Goal: Task Accomplishment & Management: Use online tool/utility

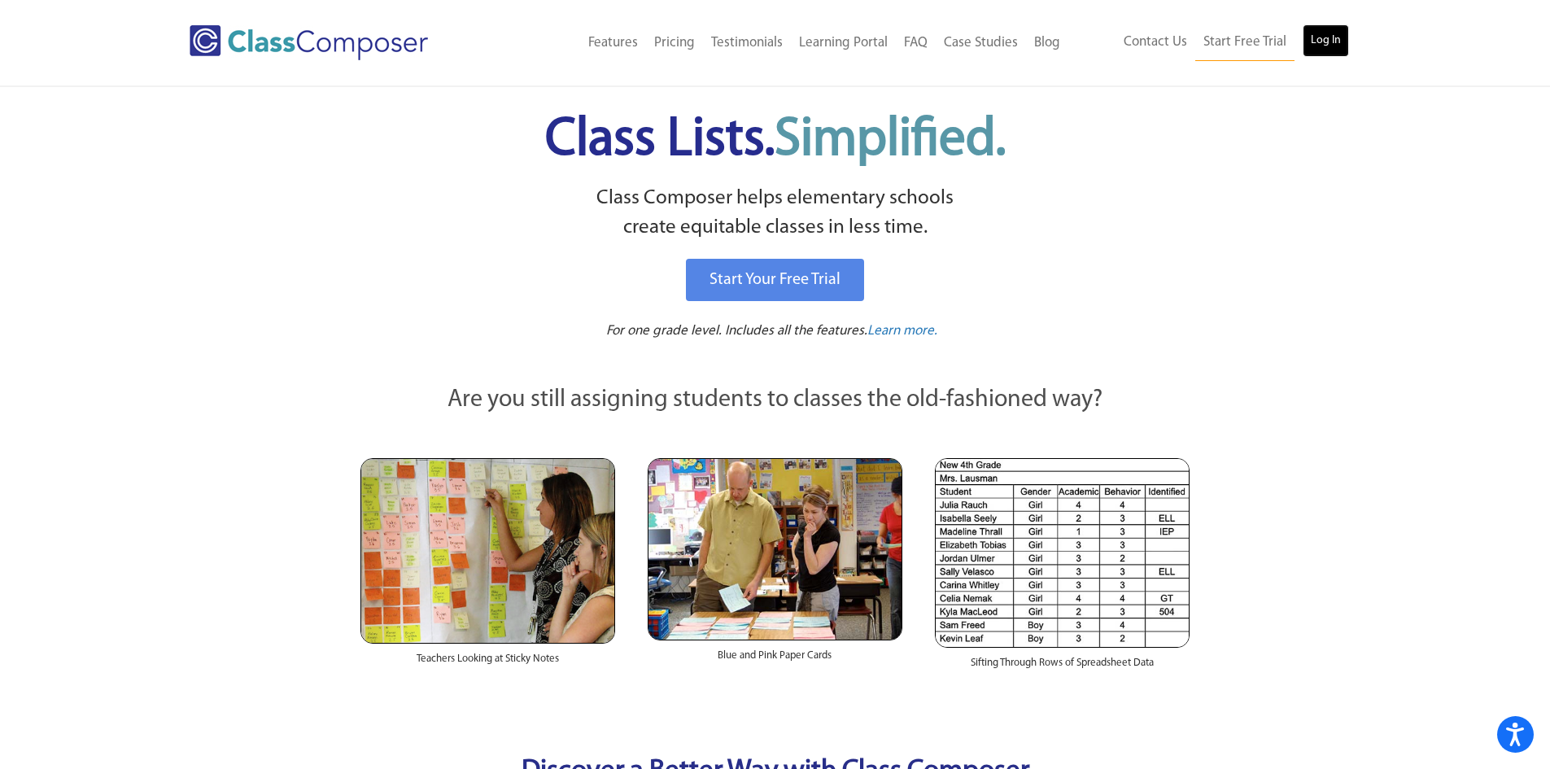
click at [1327, 31] on link "Log In" at bounding box center [1326, 40] width 46 height 33
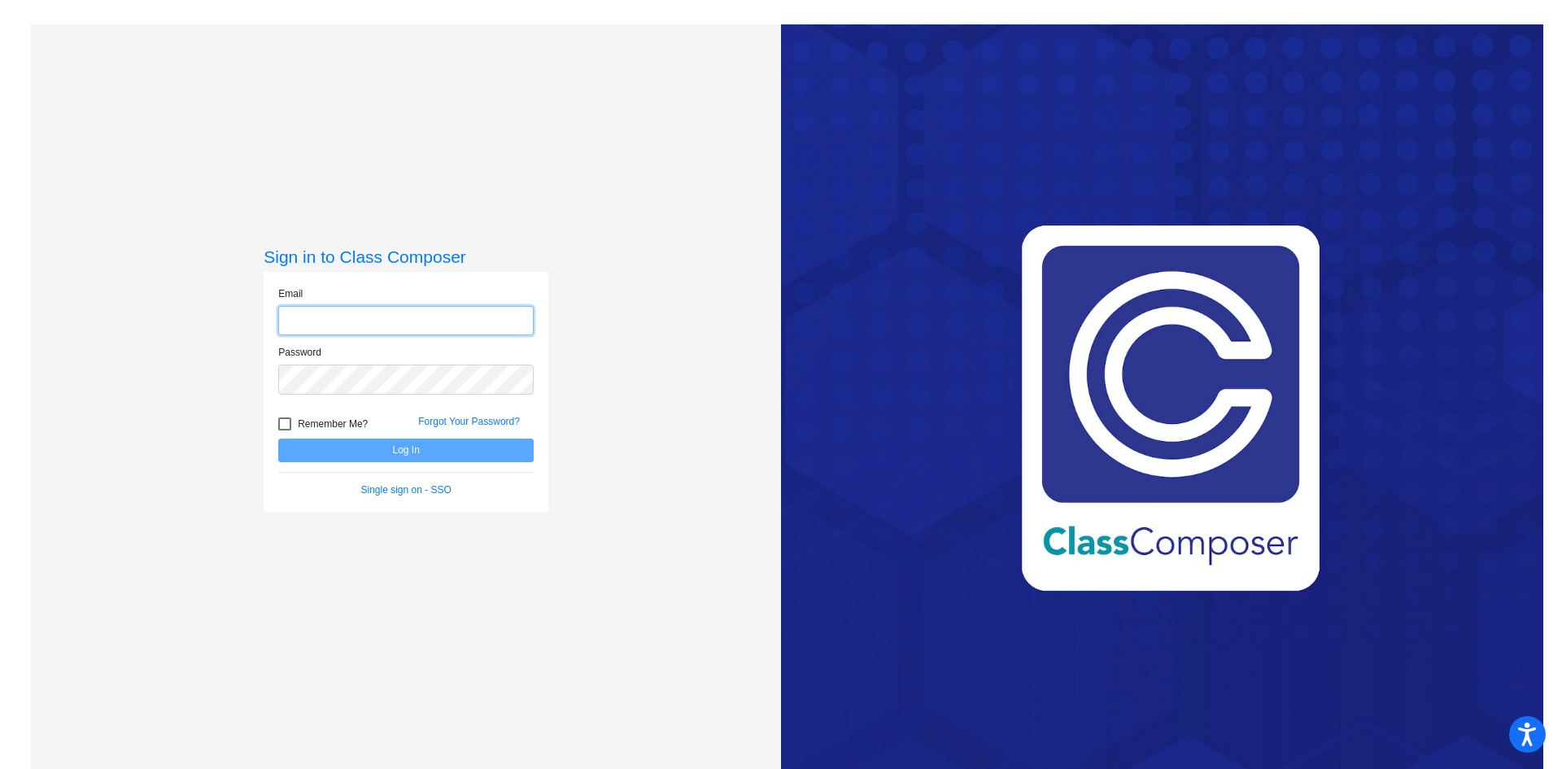
click at [297, 322] on input "email" at bounding box center [405, 321] width 255 height 30
type input "[EMAIL_ADDRESS][DOMAIN_NAME]"
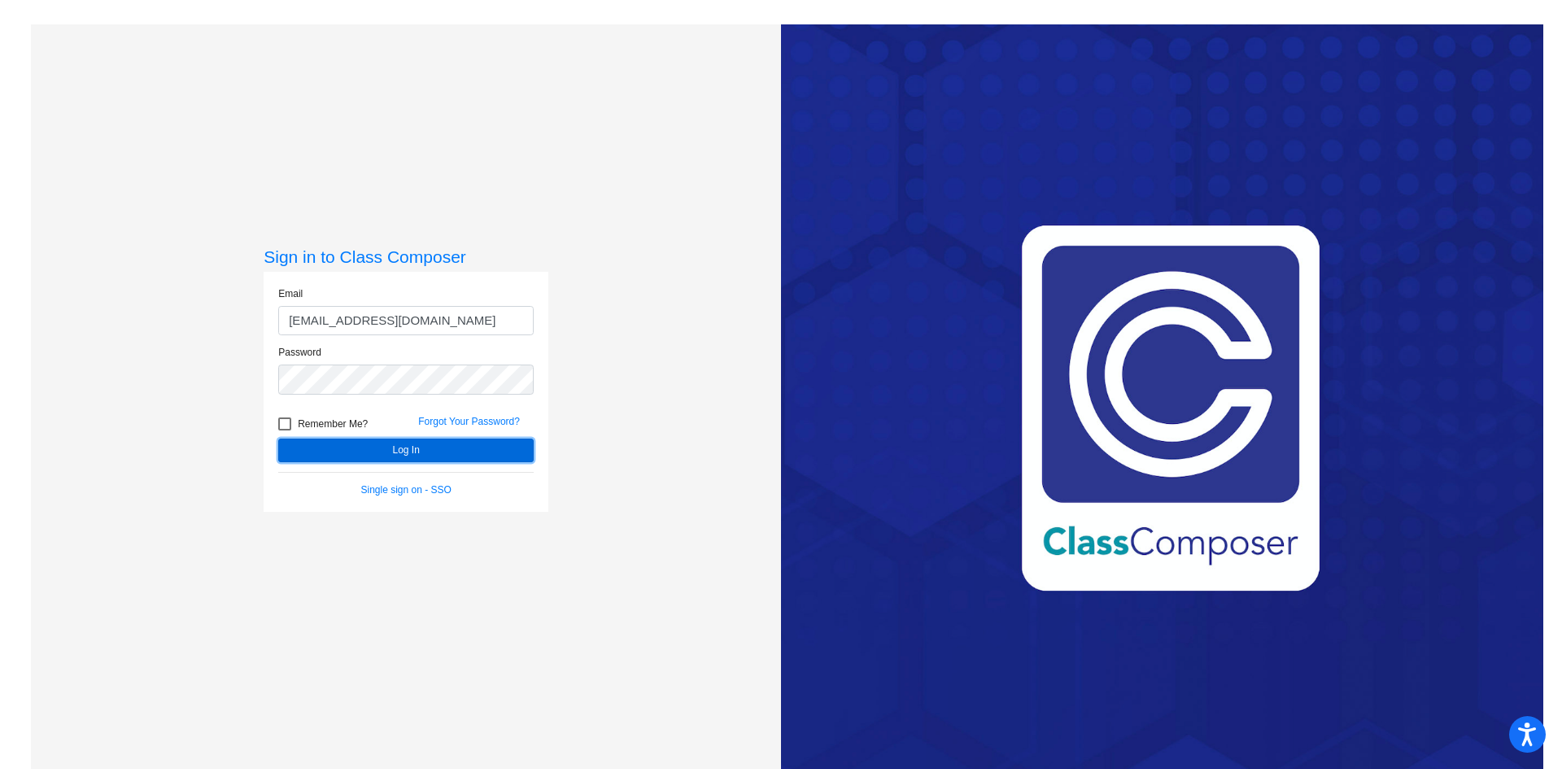
click at [327, 446] on button "Log In" at bounding box center [405, 451] width 255 height 24
click at [387, 448] on button "Log In" at bounding box center [405, 451] width 255 height 24
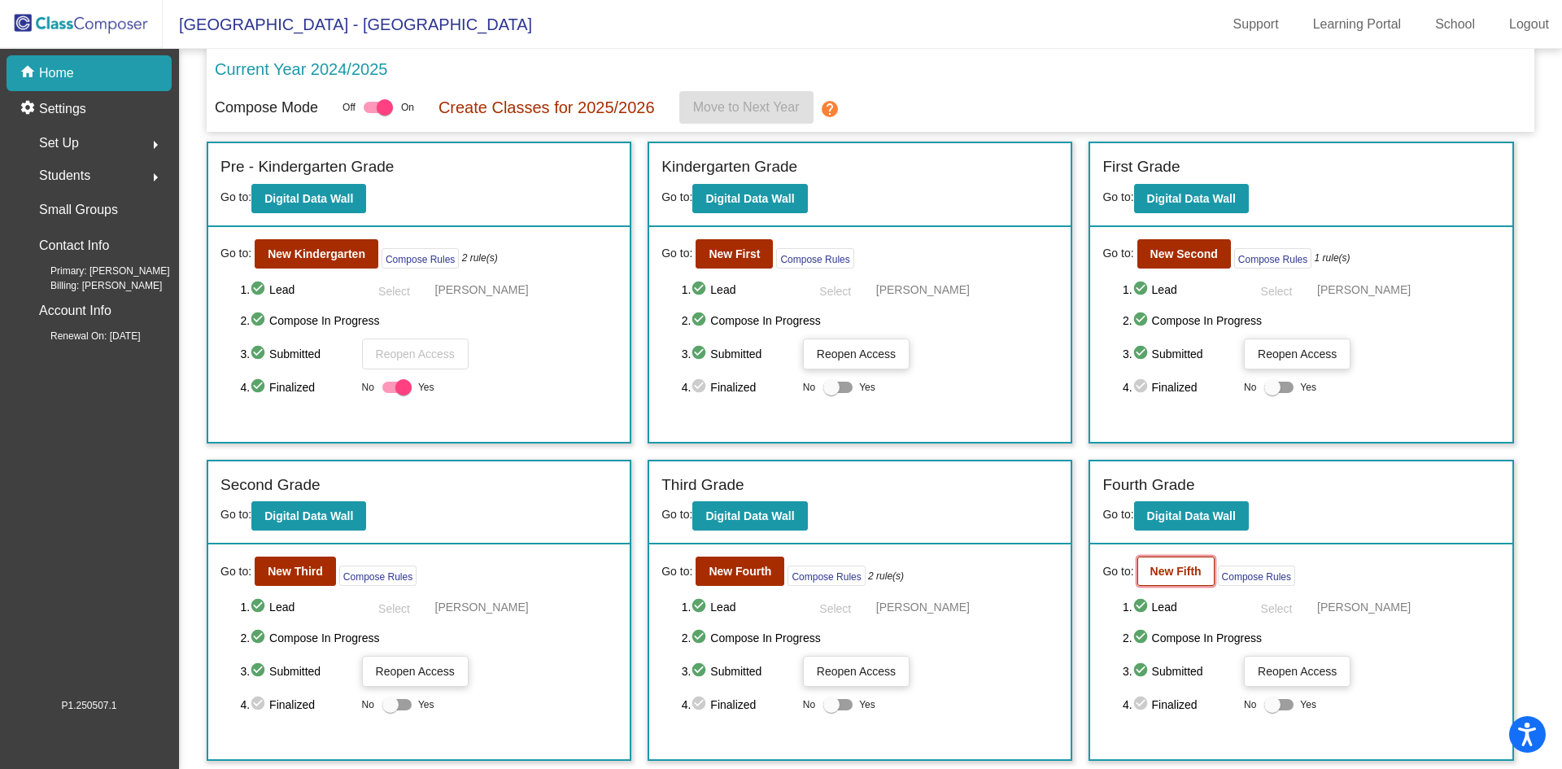
click at [1155, 565] on b "New Fifth" at bounding box center [1176, 571] width 51 height 13
